Goal: Transaction & Acquisition: Purchase product/service

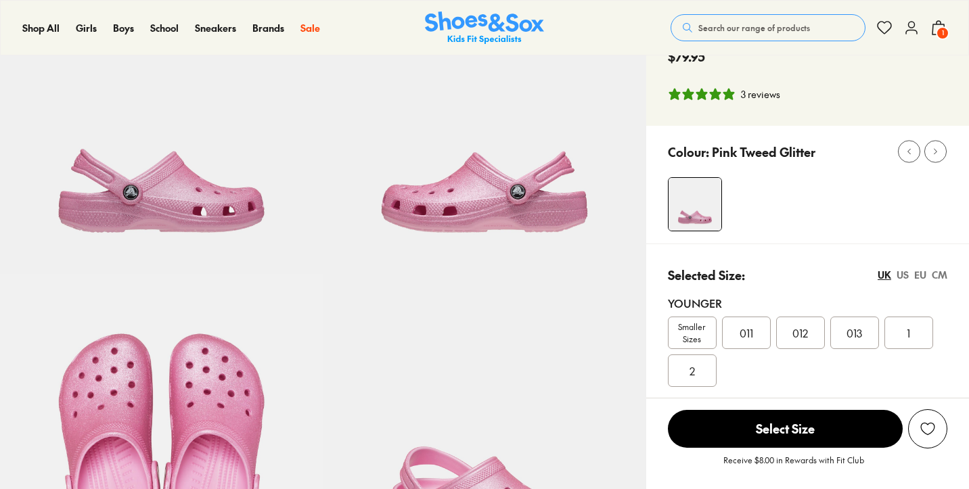
scroll to position [185, 0]
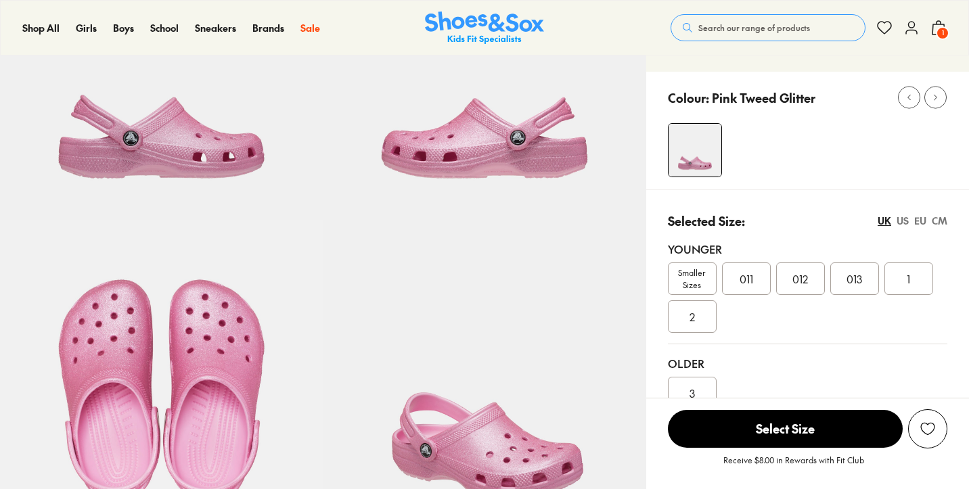
select select "*"
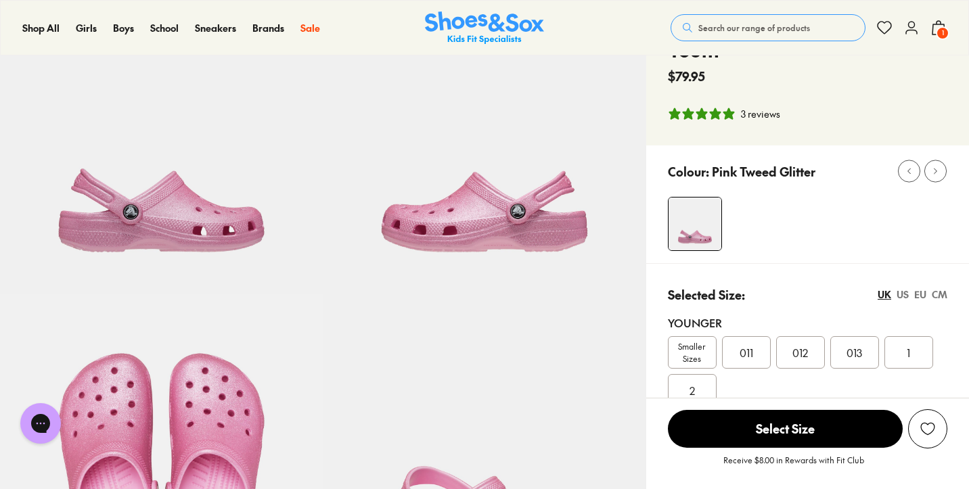
scroll to position [0, 0]
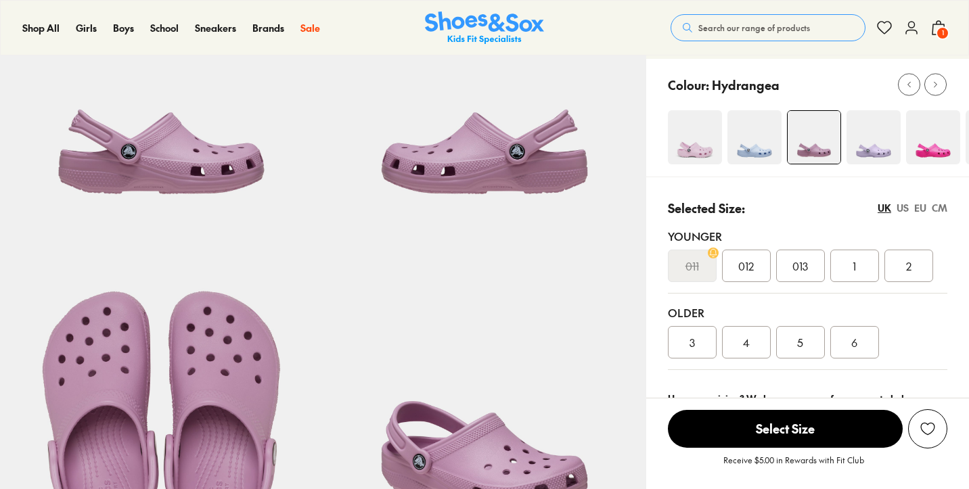
scroll to position [165, 0]
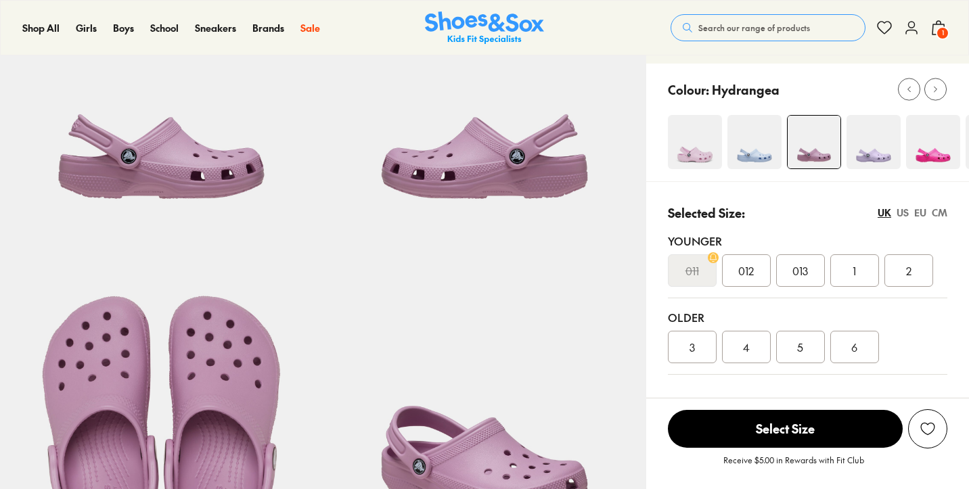
select select "*"
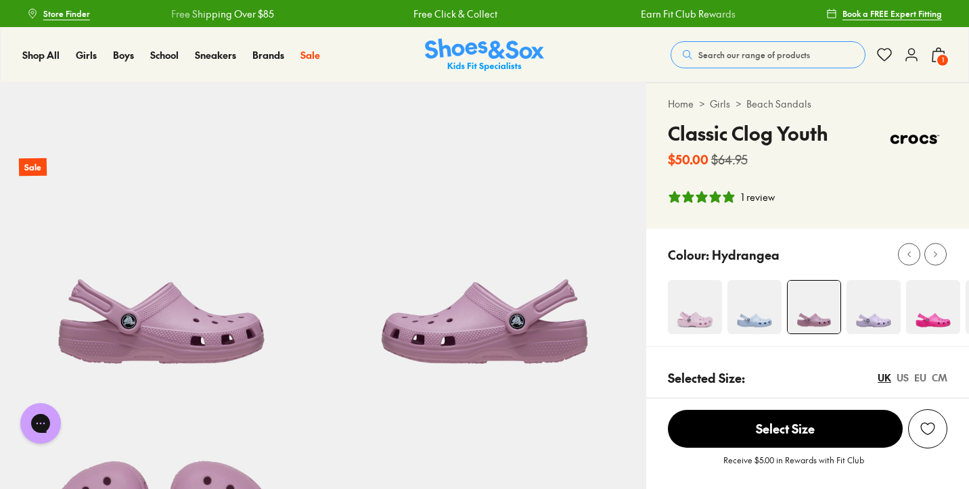
scroll to position [0, 0]
click at [879, 321] on img at bounding box center [873, 307] width 54 height 54
